Goal: Task Accomplishment & Management: Use online tool/utility

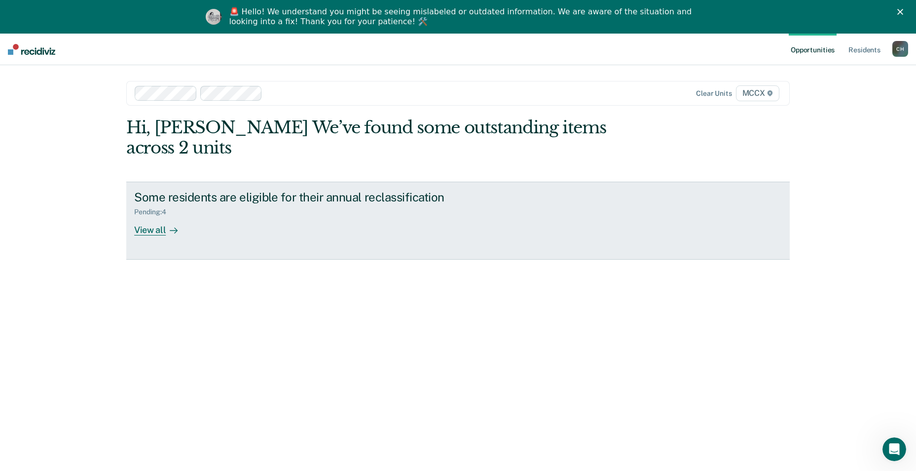
click at [145, 216] on div "View all" at bounding box center [161, 225] width 55 height 19
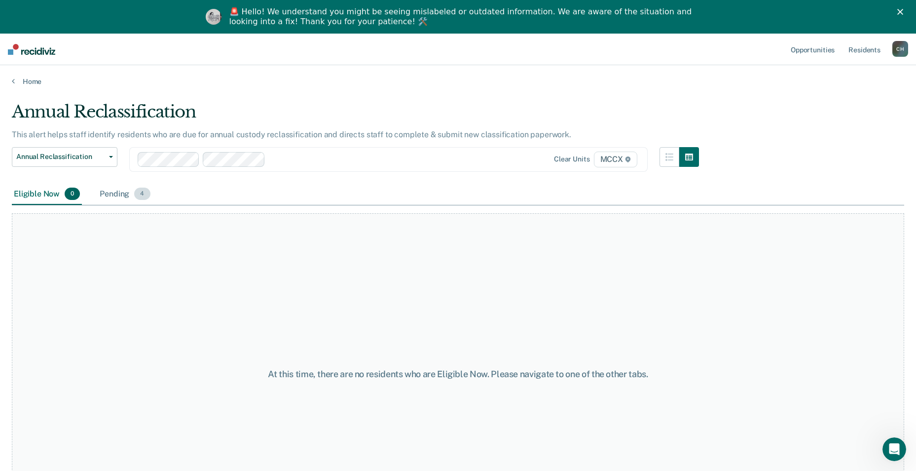
click at [124, 197] on div "Pending 4" at bounding box center [125, 194] width 54 height 22
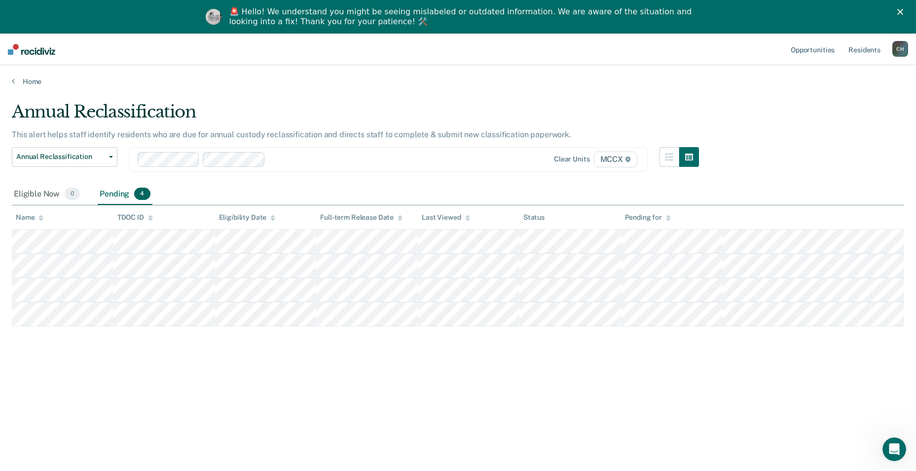
click at [304, 365] on div "Annual Reclassification This alert helps staff identify residents who are due f…" at bounding box center [458, 266] width 892 height 328
click at [33, 190] on div "Eligible Now 0" at bounding box center [47, 194] width 70 height 22
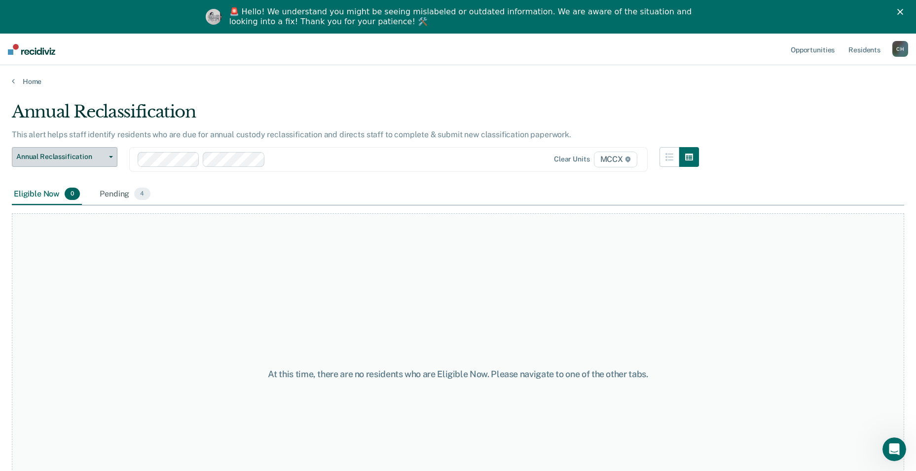
click at [54, 150] on button "Annual Reclassification" at bounding box center [65, 157] width 106 height 20
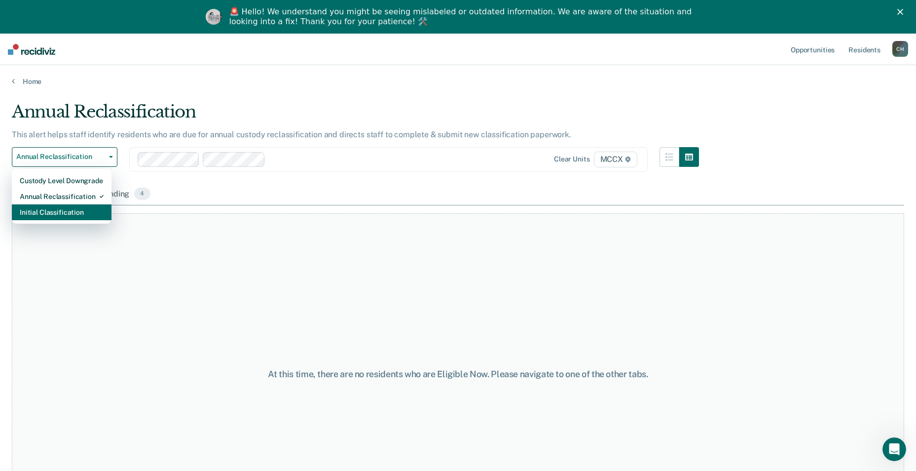
click at [85, 215] on div "Initial Classification" at bounding box center [62, 212] width 84 height 16
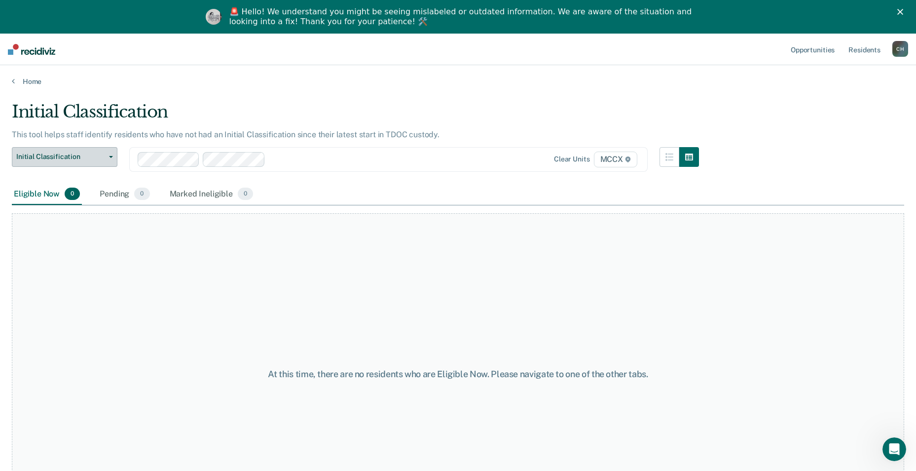
click at [78, 157] on span "Initial Classification" at bounding box center [60, 156] width 89 height 8
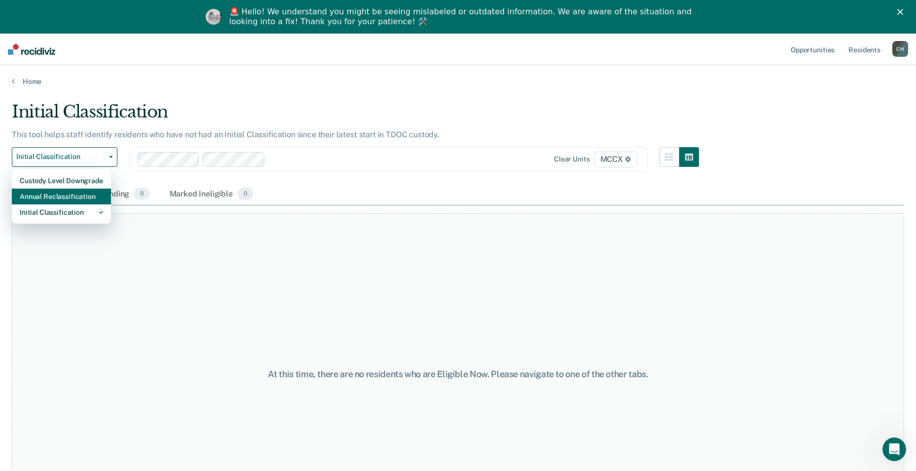
click at [79, 194] on div "Annual Reclassification" at bounding box center [61, 196] width 83 height 16
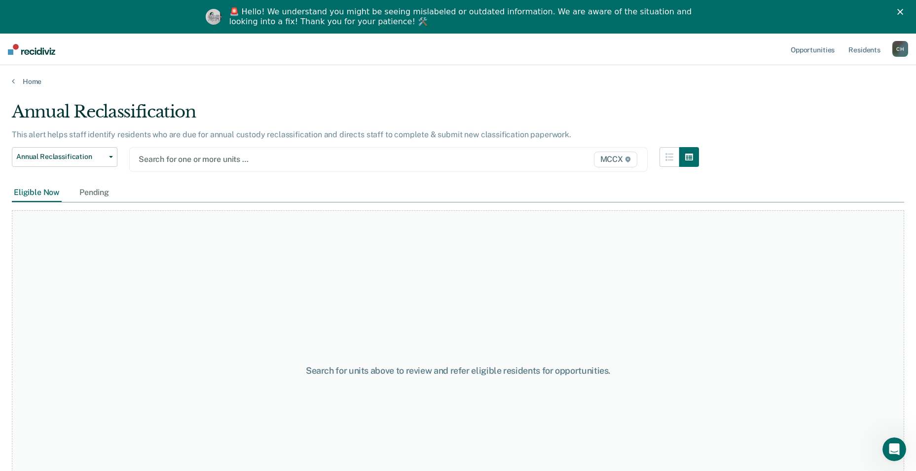
click at [188, 162] on div at bounding box center [313, 158] width 349 height 11
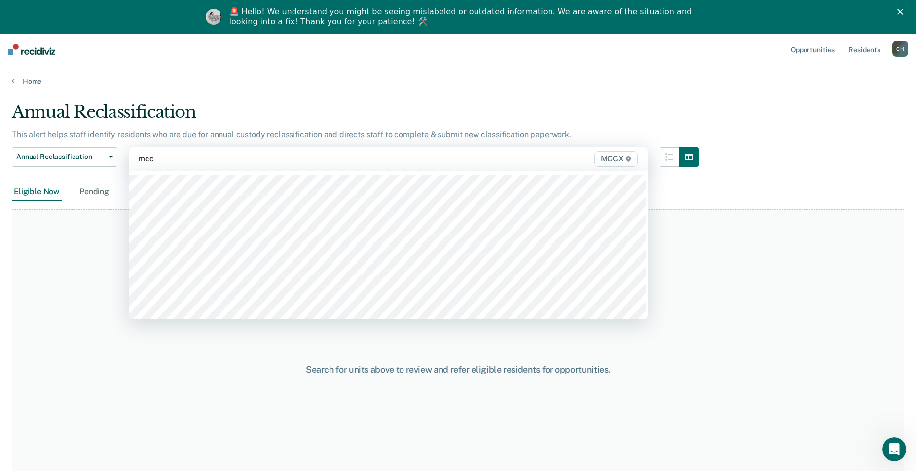
type input "mccx"
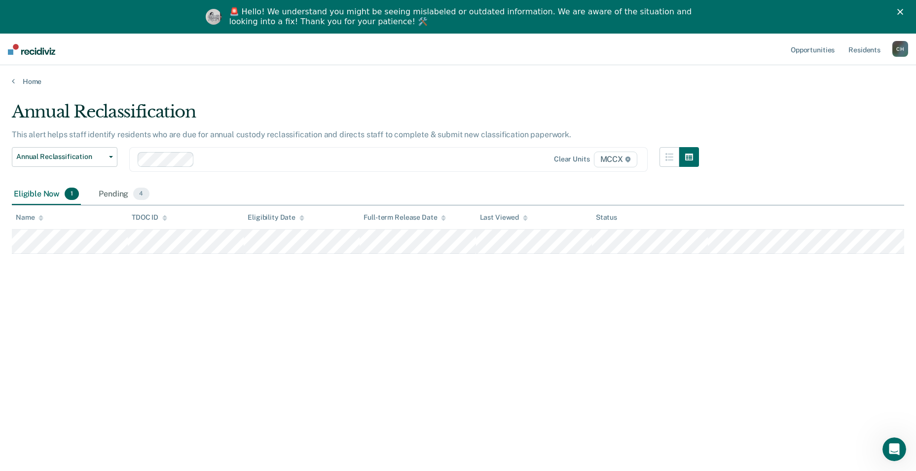
click at [214, 162] on div at bounding box center [343, 158] width 290 height 11
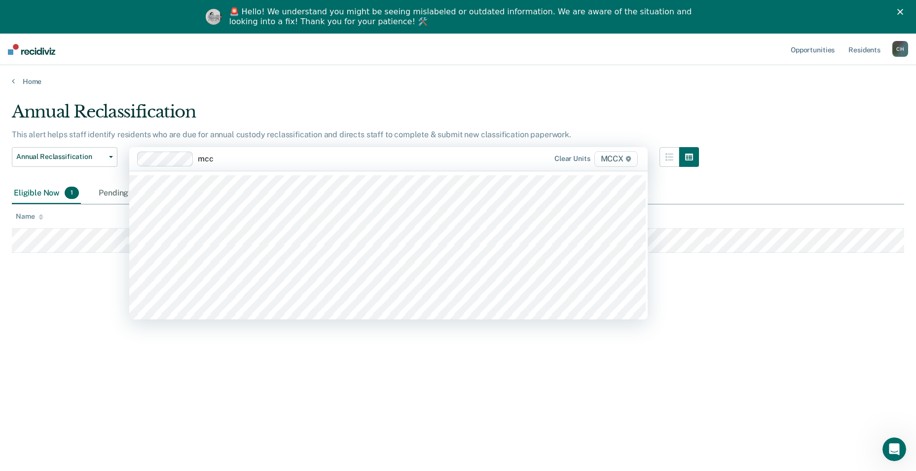
type input "mccx"
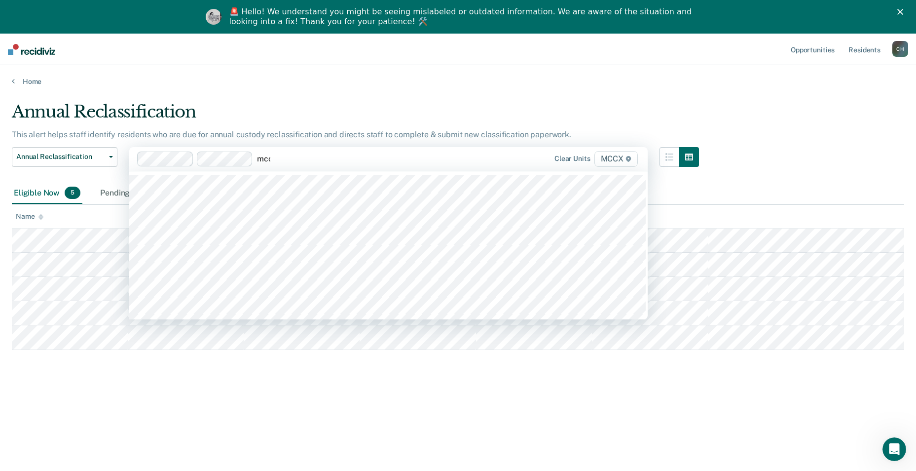
type input "mccx"
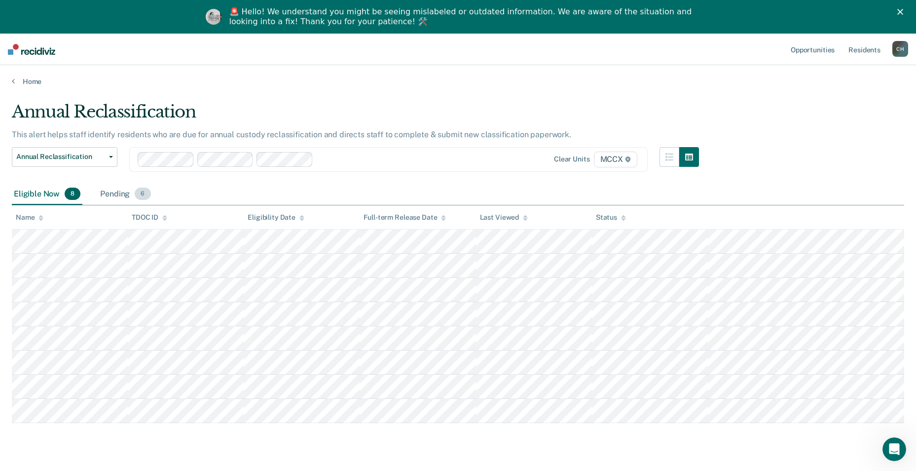
click at [119, 196] on div "Pending 6" at bounding box center [125, 194] width 54 height 22
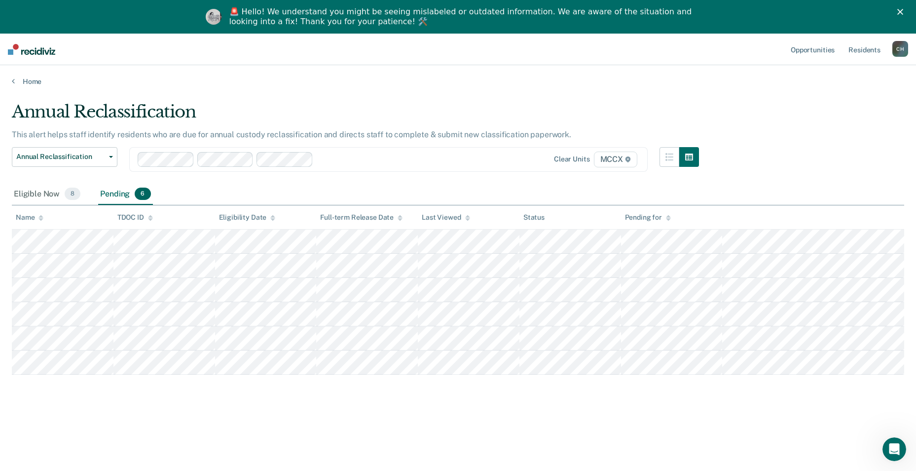
click at [326, 397] on div "Annual Reclassification This alert helps staff identify residents who are due f…" at bounding box center [458, 266] width 892 height 328
click at [47, 194] on div "Eligible Now 8" at bounding box center [47, 194] width 71 height 22
